Goal: Ask a question

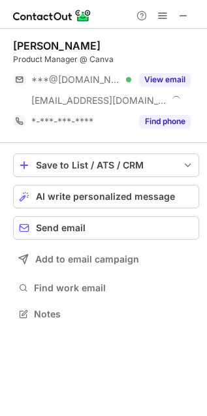
scroll to position [305, 207]
click at [192, 18] on div "Help & Support" at bounding box center [162, 16] width 63 height 16
click at [185, 17] on span at bounding box center [183, 15] width 10 height 10
